Goal: Transaction & Acquisition: Download file/media

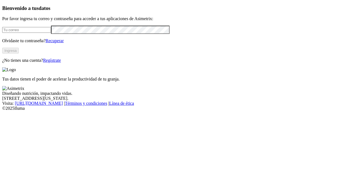
type input "[PERSON_NAME][EMAIL_ADDRESS][PERSON_NAME][DOMAIN_NAME]"
click at [19, 54] on button "Ingresa" at bounding box center [10, 51] width 17 height 6
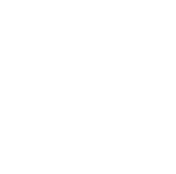
scroll to position [295, 0]
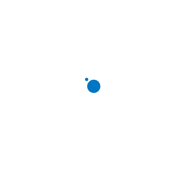
click at [126, 38] on div at bounding box center [90, 87] width 176 height 174
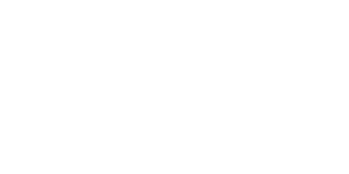
scroll to position [295, 0]
